Goal: Find specific page/section: Find specific page/section

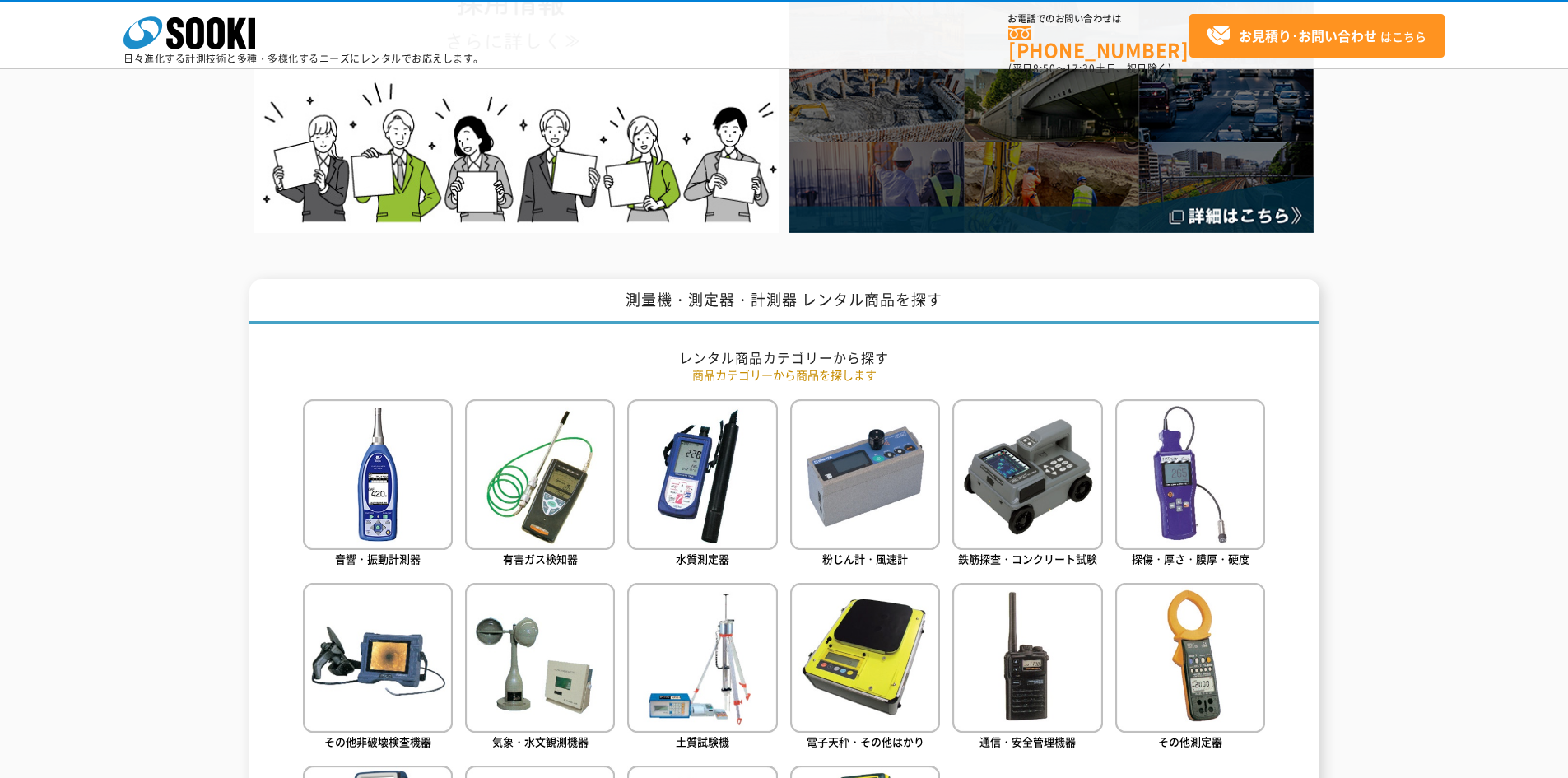
scroll to position [494, 0]
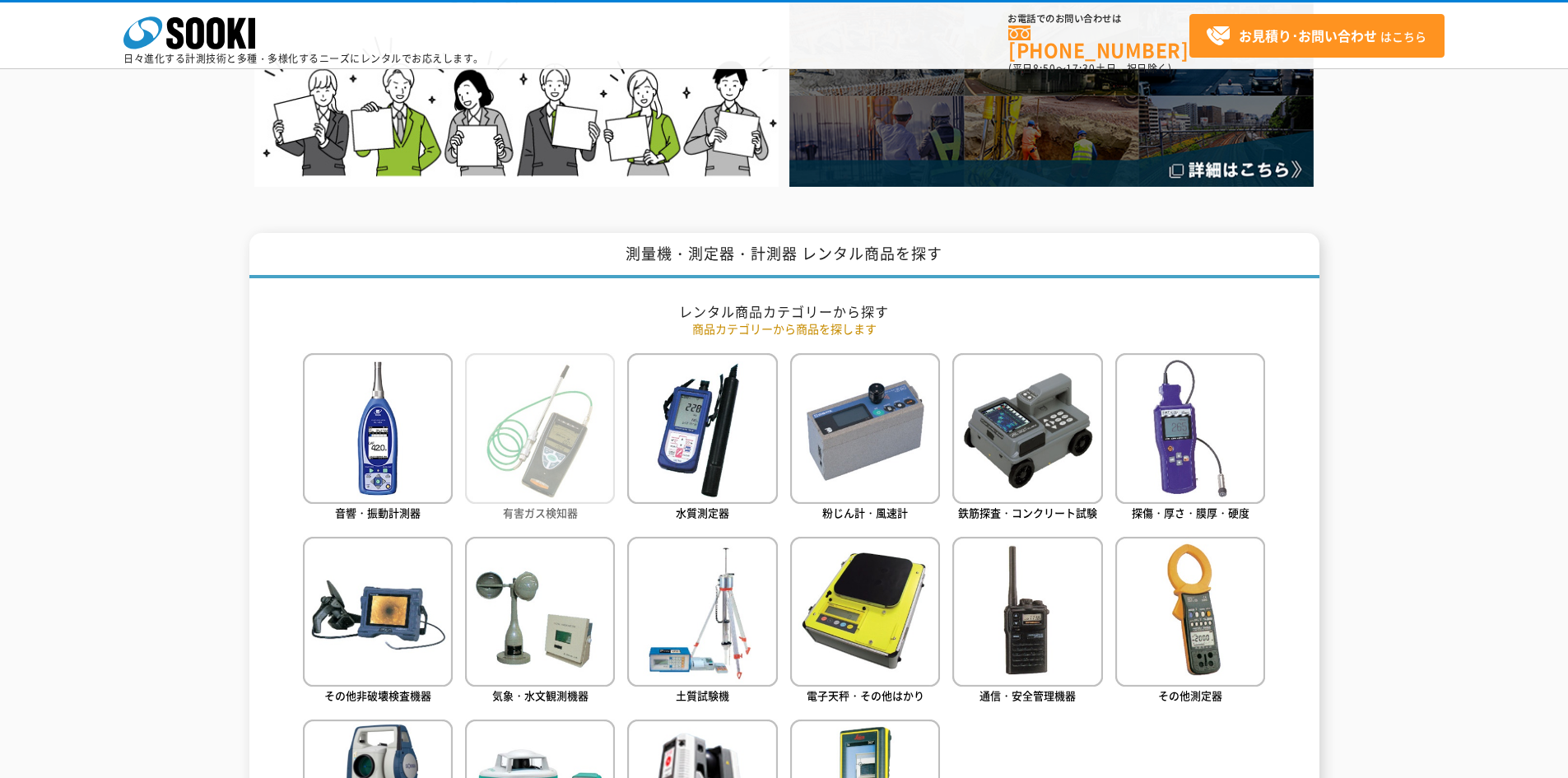
click at [526, 414] on img at bounding box center [540, 428] width 149 height 150
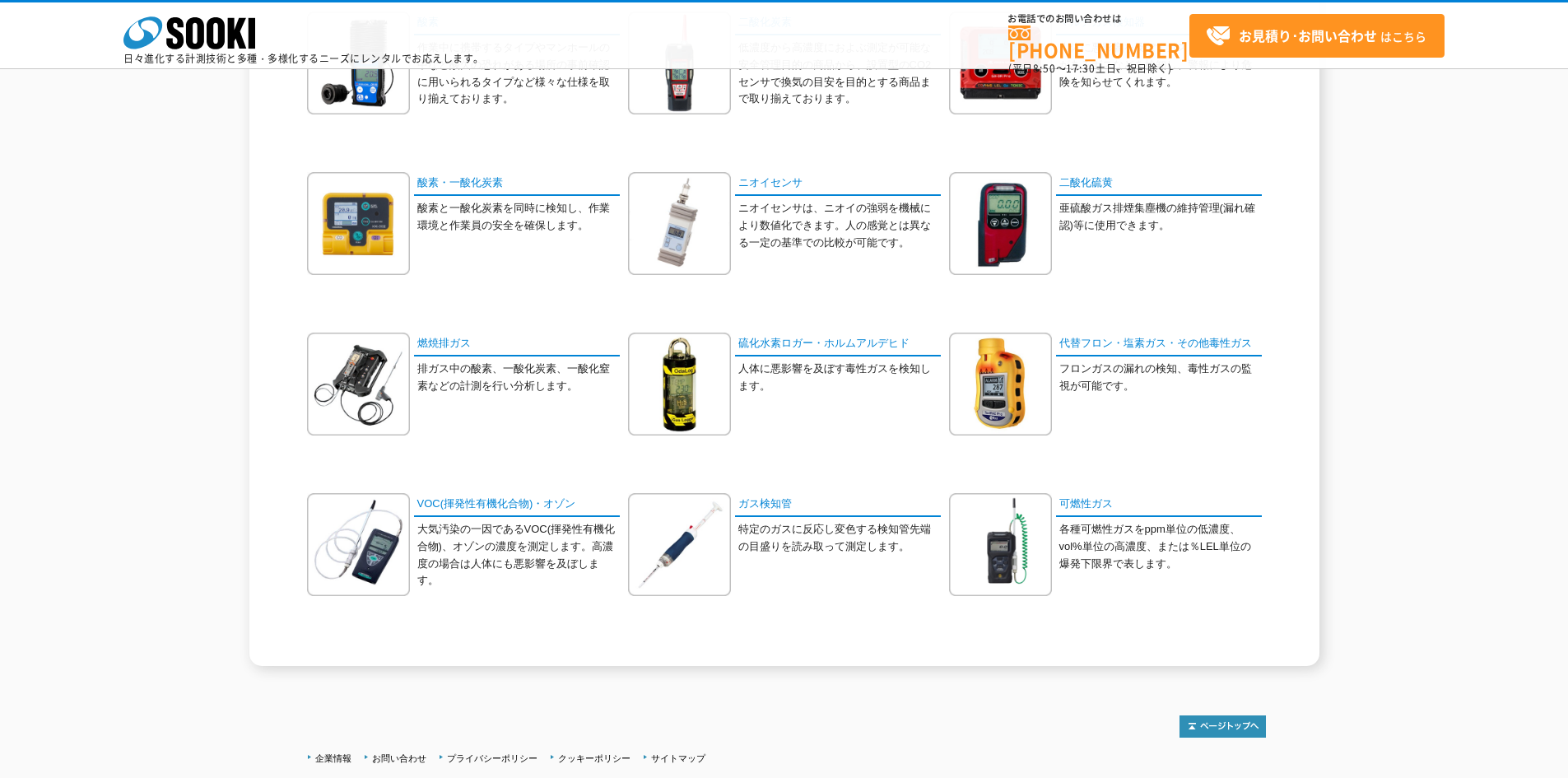
scroll to position [412, 0]
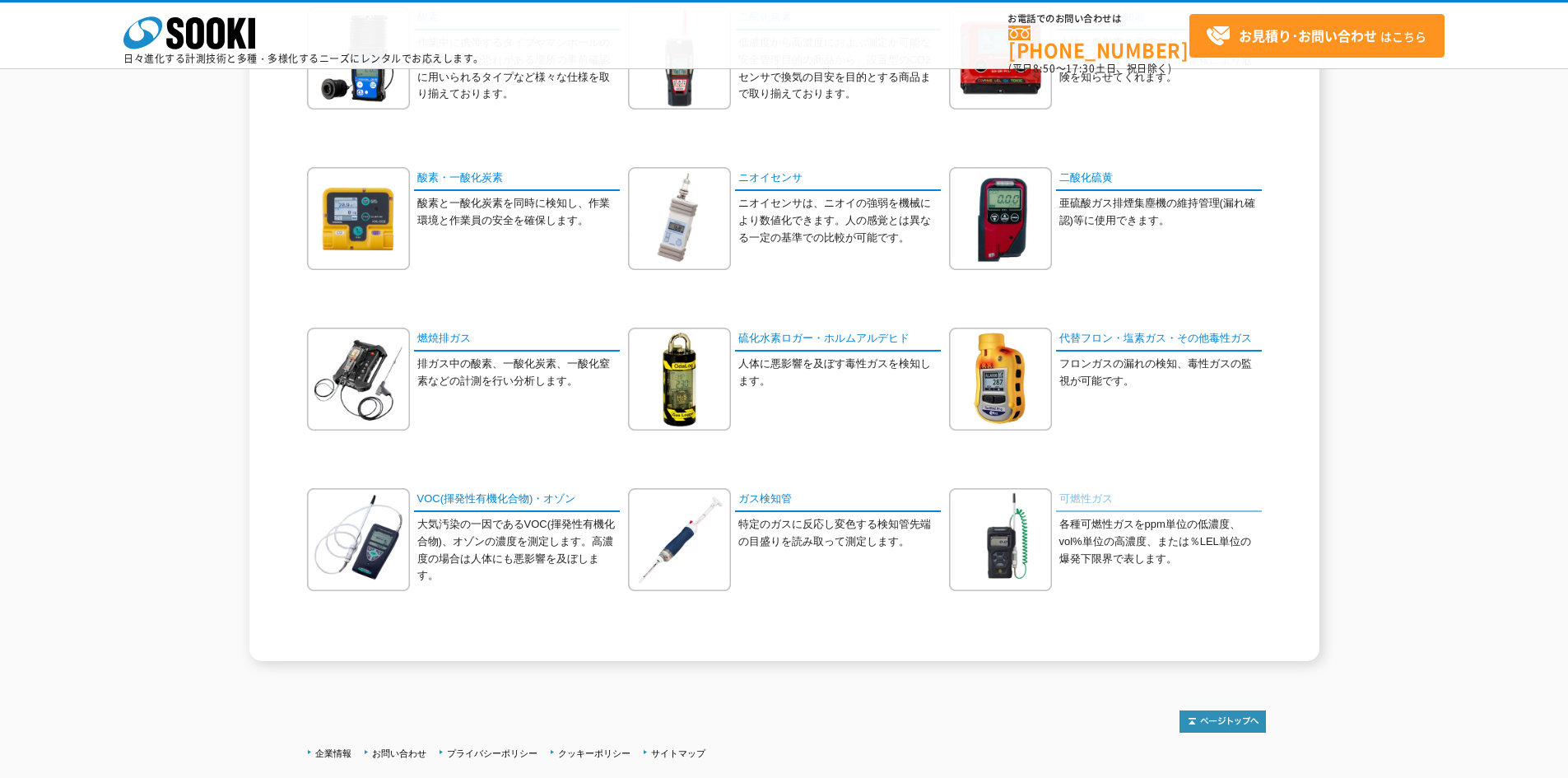
click at [1108, 497] on link "可燃性ガス" at bounding box center [1159, 500] width 206 height 24
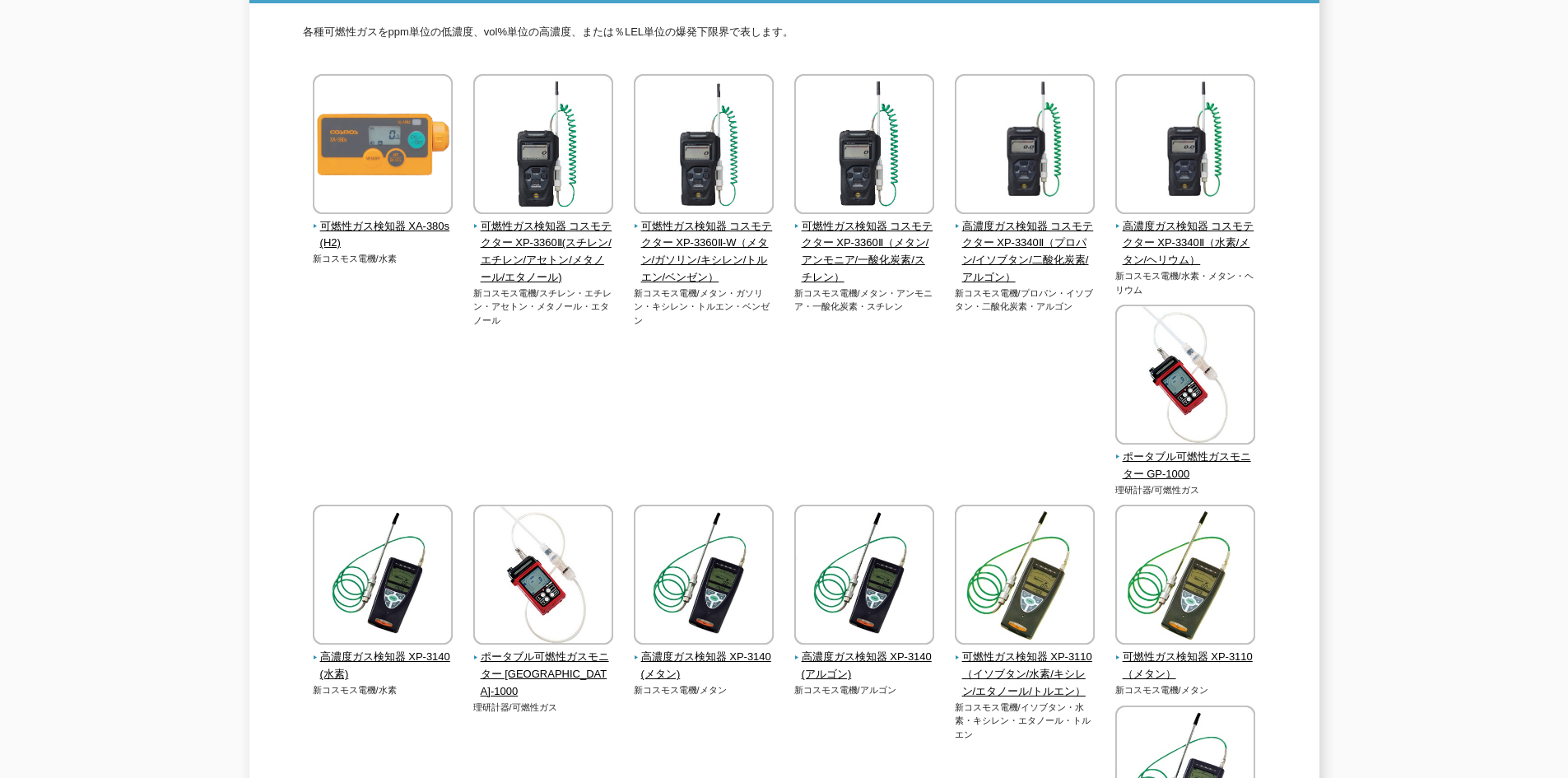
scroll to position [247, 0]
